Goal: Task Accomplishment & Management: Use online tool/utility

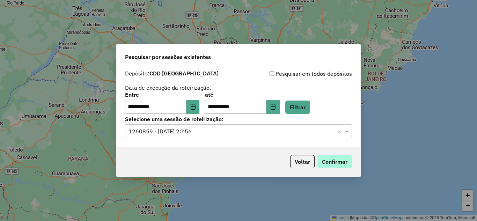
click at [332, 162] on button "Confirmar" at bounding box center [335, 161] width 35 height 13
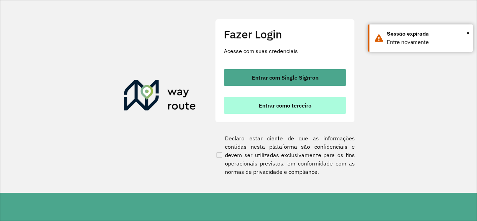
click at [266, 103] on span "Entrar como terceiro" at bounding box center [285, 106] width 53 height 6
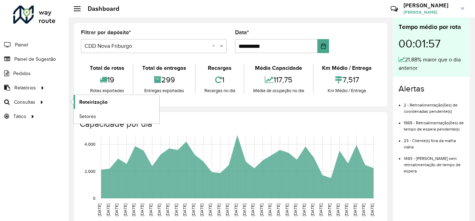
click at [95, 101] on span "Roteirização" at bounding box center [93, 102] width 28 height 7
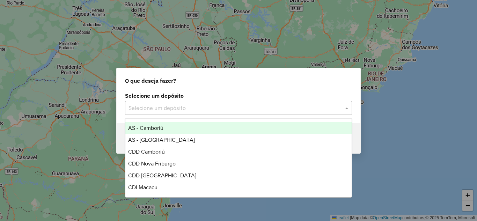
click at [182, 109] on input "text" at bounding box center [232, 108] width 206 height 8
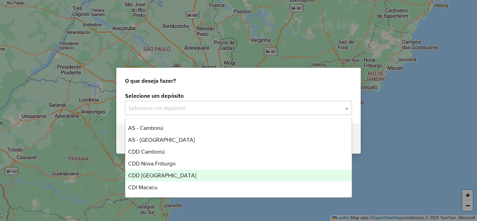
click at [154, 176] on span "CDD [GEOGRAPHIC_DATA]" at bounding box center [162, 176] width 68 height 6
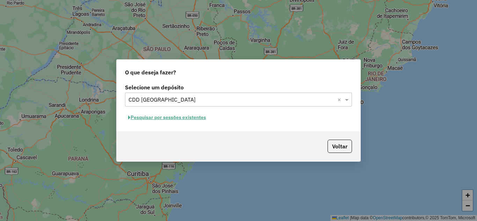
click at [186, 116] on button "Pesquisar por sessões existentes" at bounding box center [167, 117] width 84 height 11
